Goal: Task Accomplishment & Management: Manage account settings

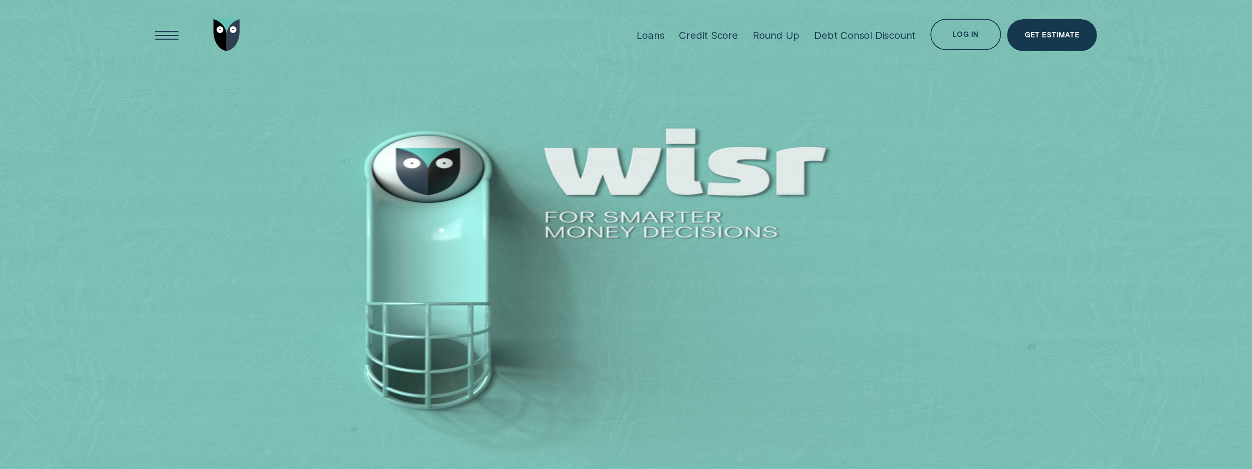
click at [972, 26] on div "Log in" at bounding box center [966, 35] width 71 height 32
click at [971, 34] on div "Log in" at bounding box center [966, 36] width 26 height 6
click at [966, 90] on div at bounding box center [626, 250] width 1252 height 501
click at [967, 33] on div "Log in" at bounding box center [966, 36] width 26 height 6
click at [975, 118] on div at bounding box center [626, 250] width 1252 height 501
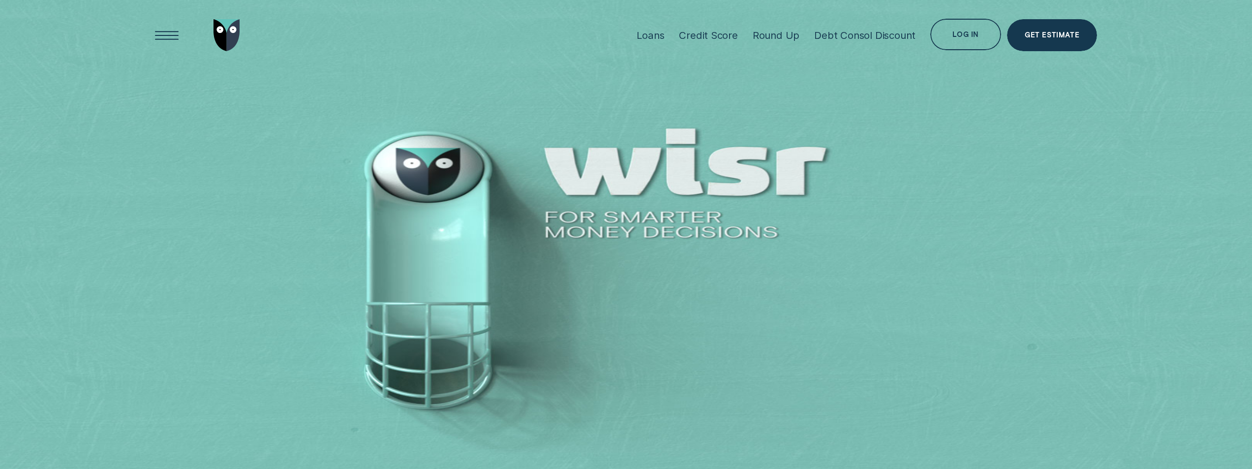
click at [958, 38] on div "Log in" at bounding box center [966, 36] width 26 height 6
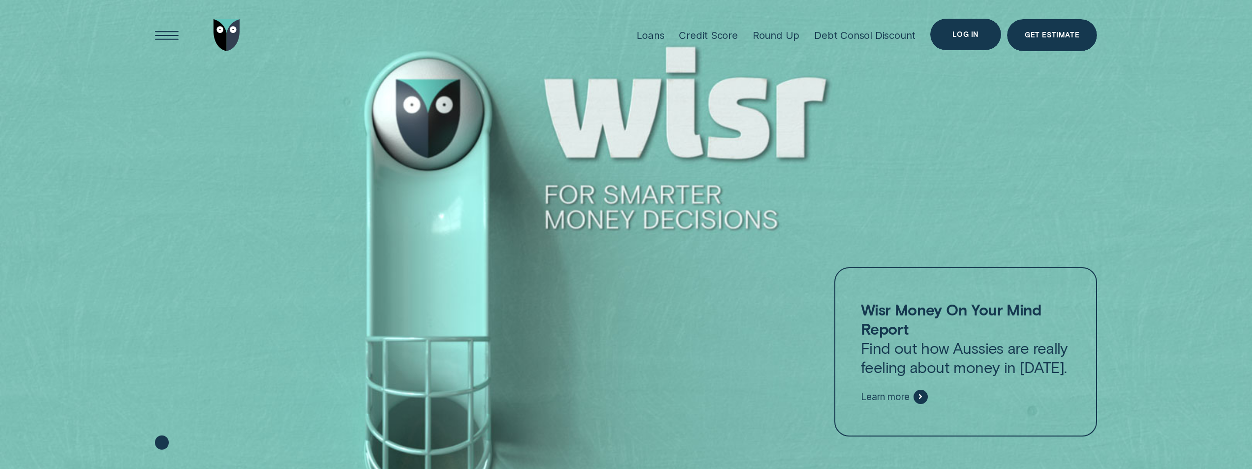
click at [984, 38] on div "Log in" at bounding box center [966, 35] width 71 height 32
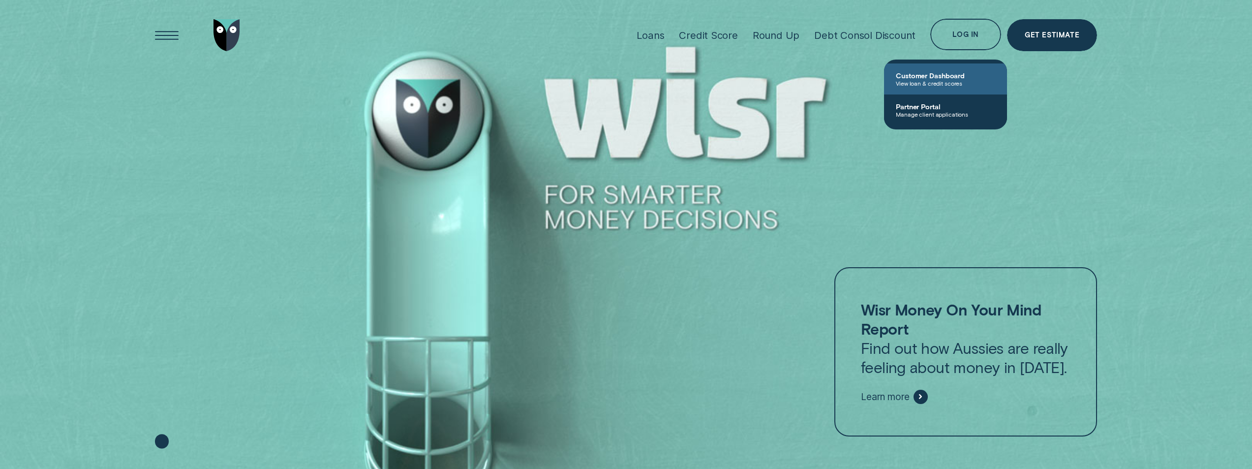
click at [960, 85] on span "View loan & credit scores" at bounding box center [945, 83] width 99 height 7
